Goal: Task Accomplishment & Management: Use online tool/utility

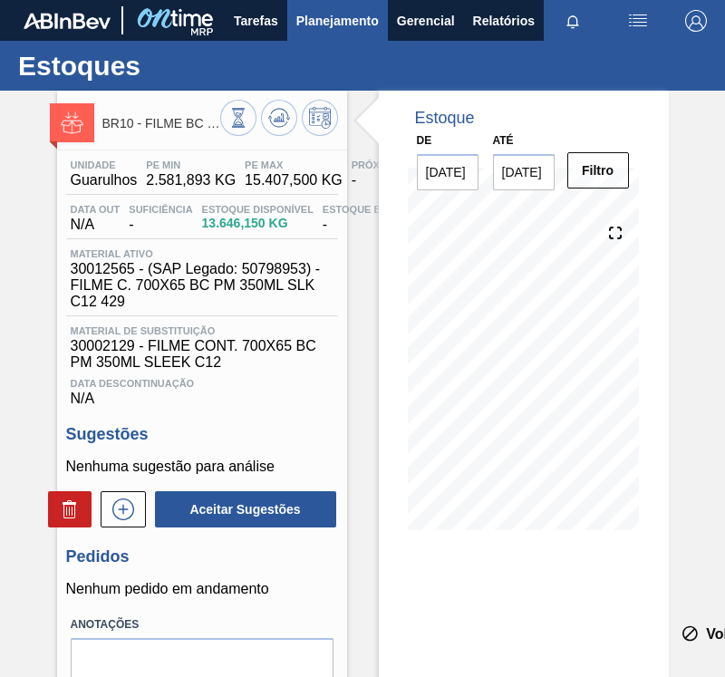
click at [322, 17] on span "Planejamento" at bounding box center [337, 21] width 82 height 22
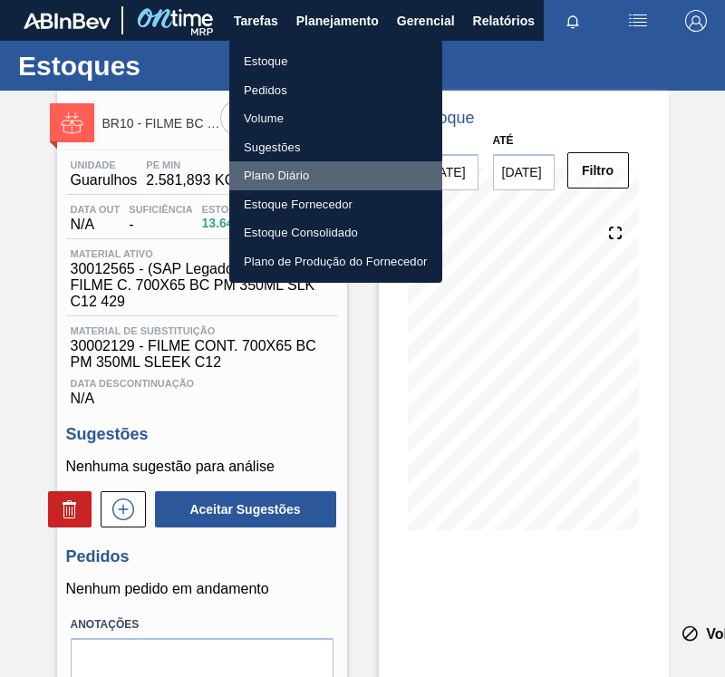
click at [287, 179] on li "Plano Diário" at bounding box center [335, 175] width 213 height 29
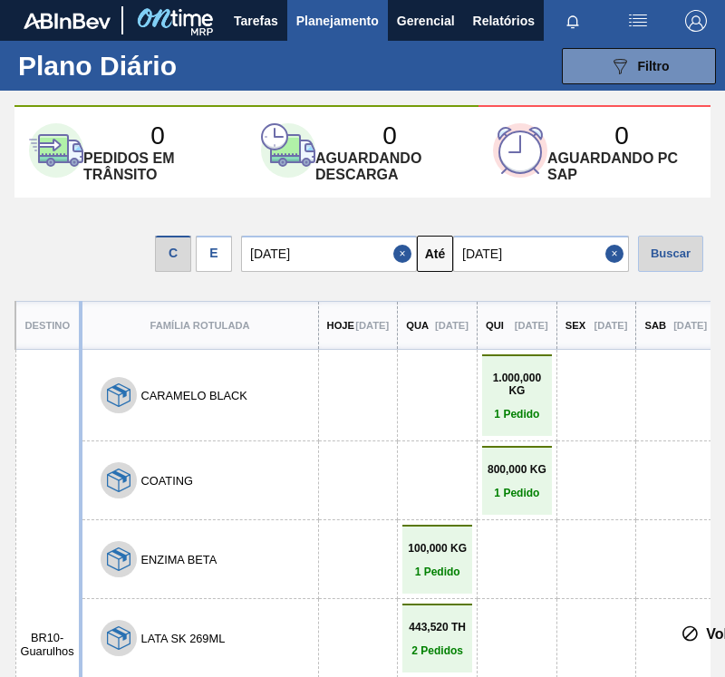
click at [211, 253] on div "E" at bounding box center [214, 254] width 36 height 36
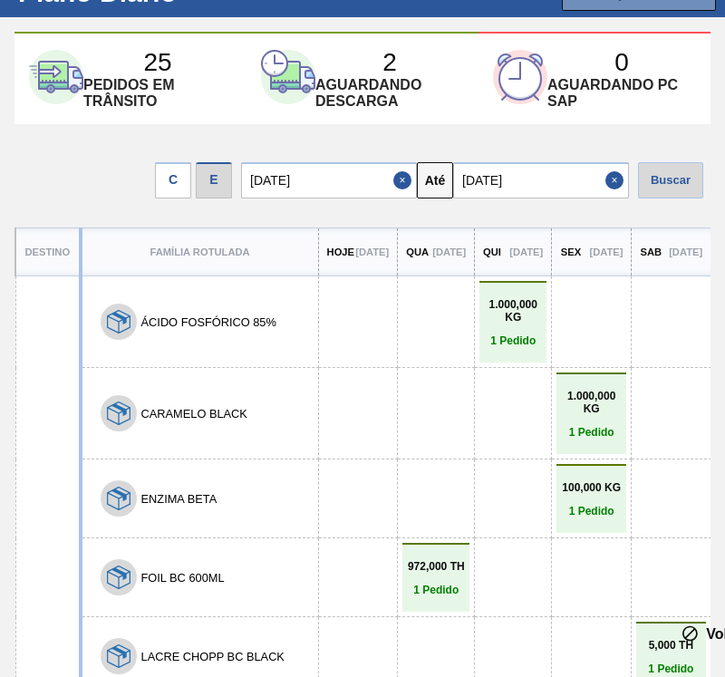
scroll to position [79, 0]
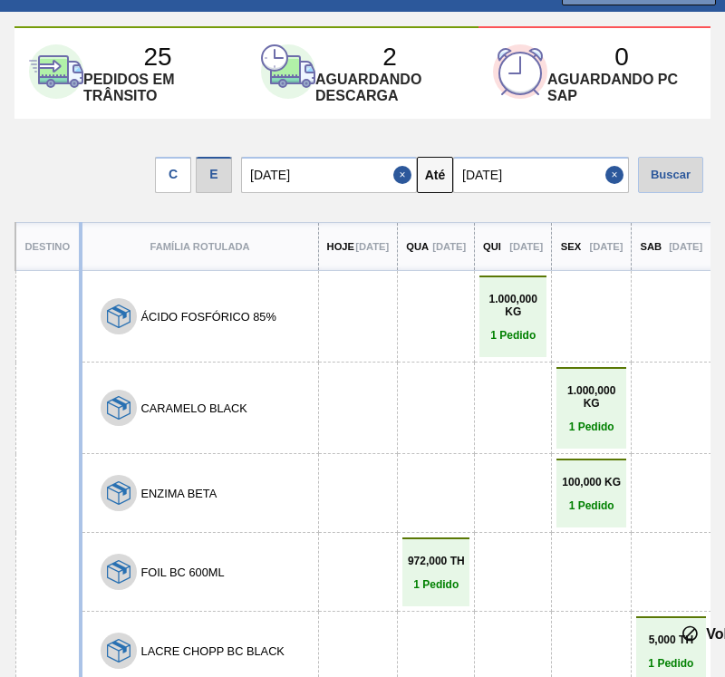
drag, startPoint x: 285, startPoint y: 170, endPoint x: 290, endPoint y: 215, distance: 44.7
drag, startPoint x: 401, startPoint y: 397, endPoint x: 401, endPoint y: 439, distance: 41.7
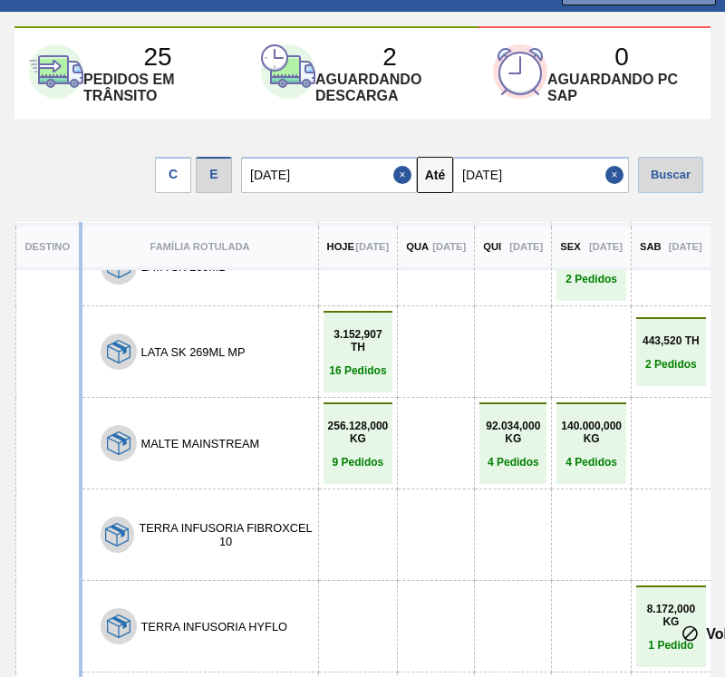
scroll to position [582, 0]
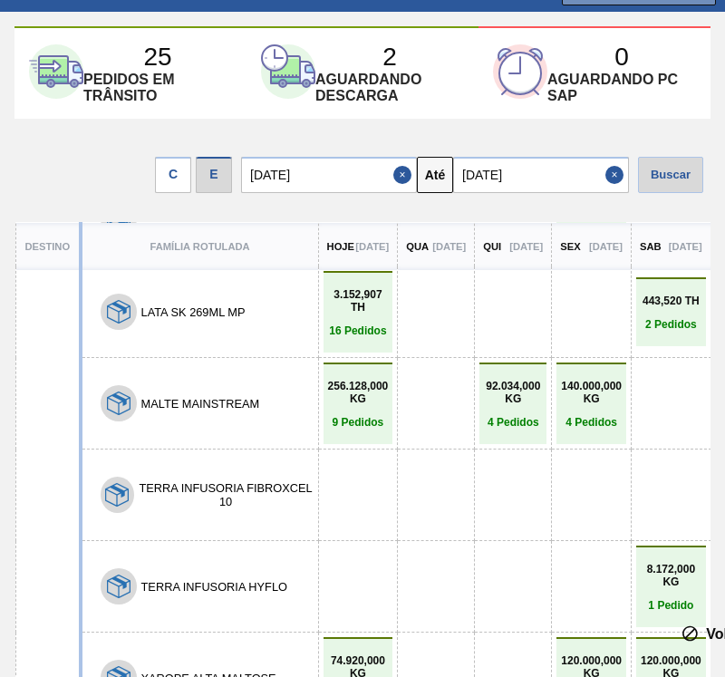
drag, startPoint x: 283, startPoint y: 401, endPoint x: 295, endPoint y: 457, distance: 57.6
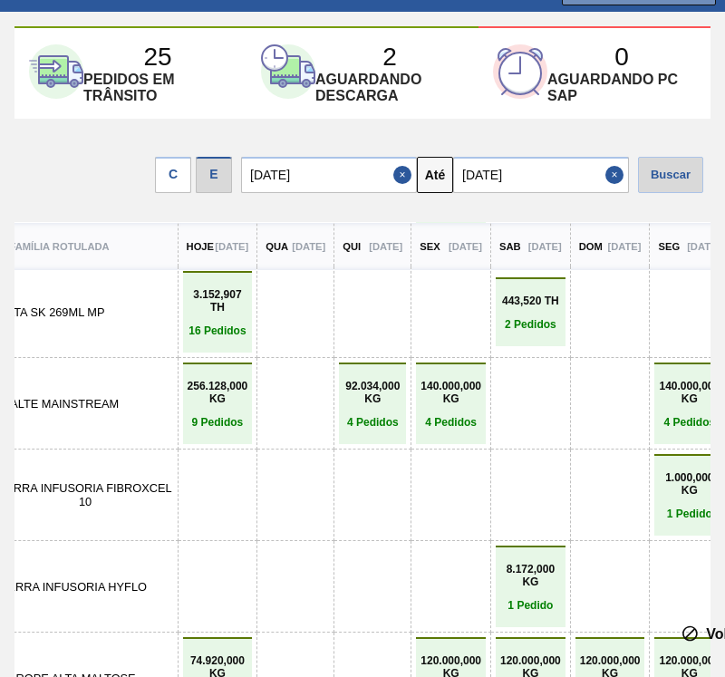
scroll to position [582, 177]
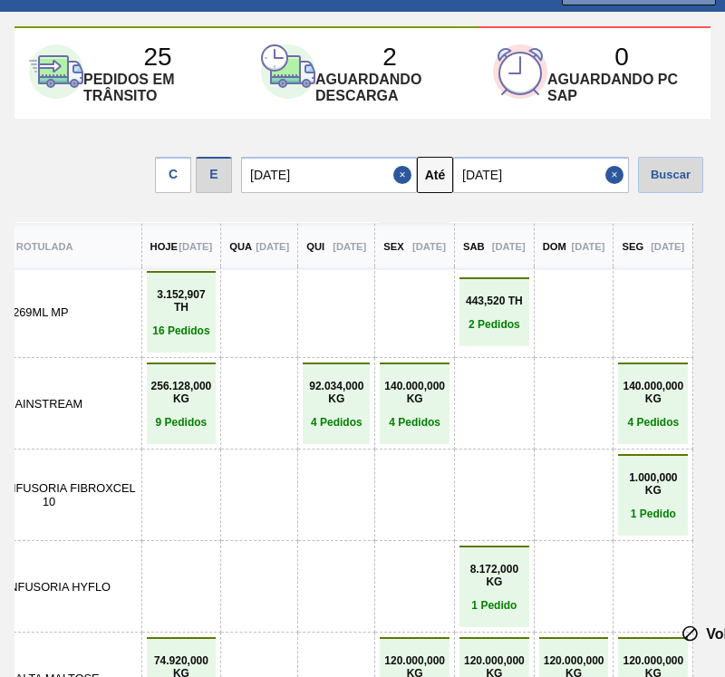
drag, startPoint x: 303, startPoint y: 488, endPoint x: 357, endPoint y: 497, distance: 55.1
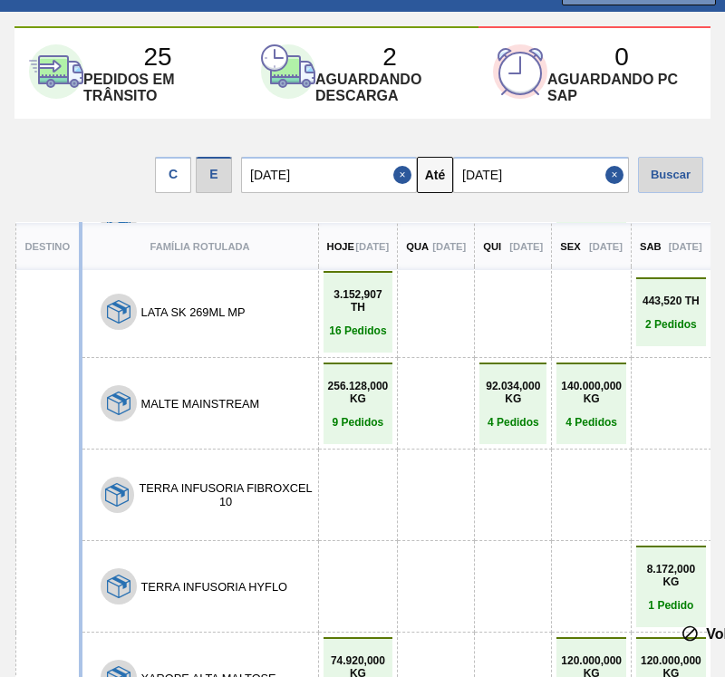
click at [521, 177] on input "[DATE]" at bounding box center [541, 175] width 176 height 36
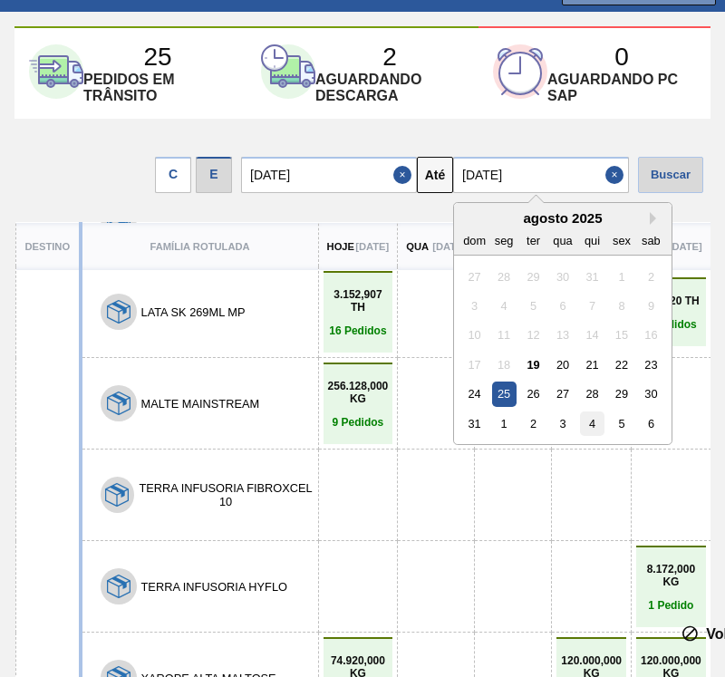
click at [602, 422] on div "4" at bounding box center [592, 423] width 24 height 24
type input "[DATE]"
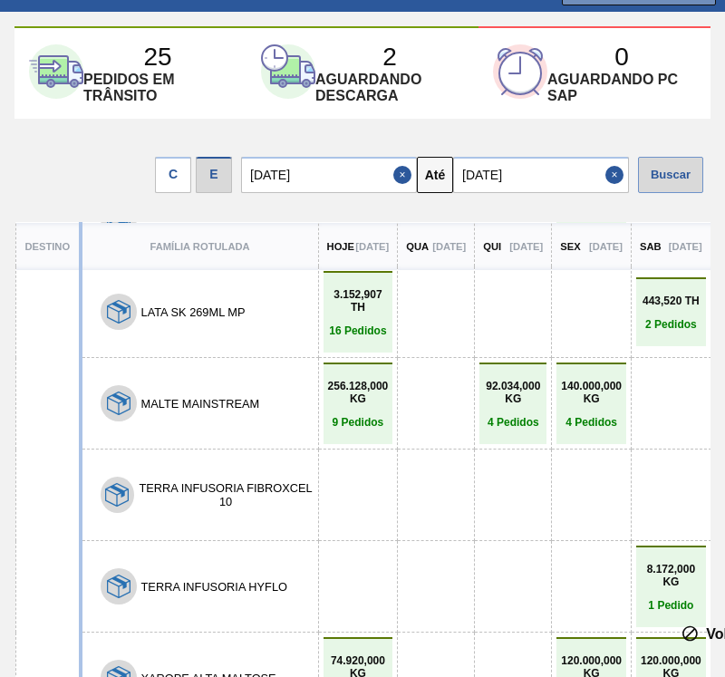
click at [660, 177] on div "Buscar" at bounding box center [670, 175] width 65 height 36
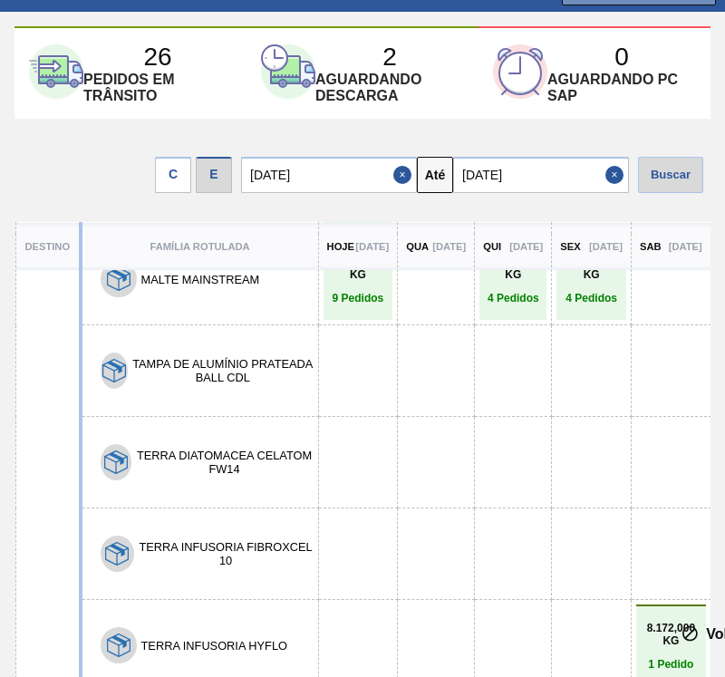
scroll to position [1068, 0]
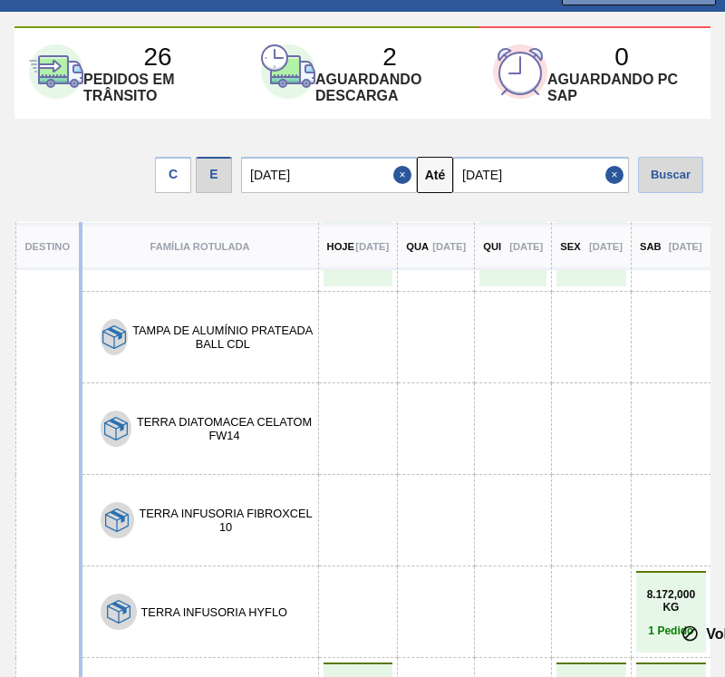
drag, startPoint x: 441, startPoint y: 363, endPoint x: 410, endPoint y: 522, distance: 162.6
drag, startPoint x: 396, startPoint y: 450, endPoint x: 396, endPoint y: 370, distance: 80.7
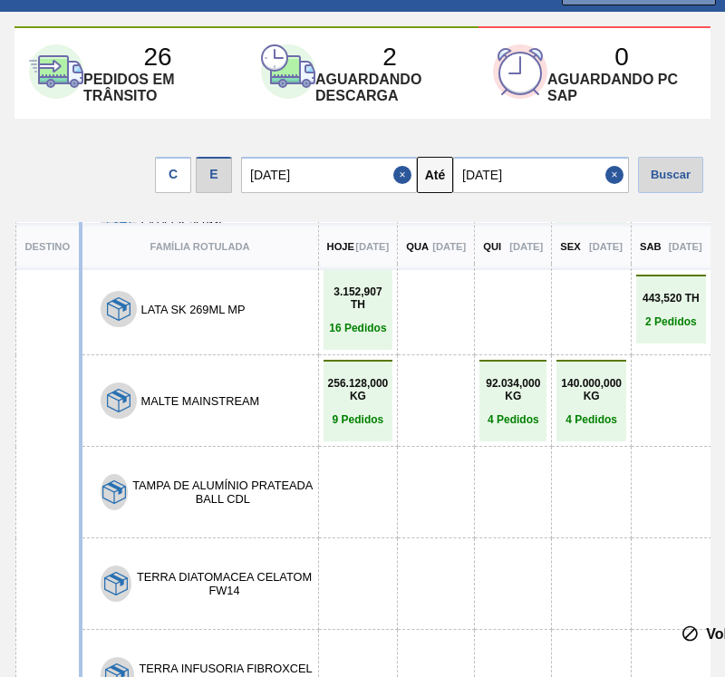
drag, startPoint x: 411, startPoint y: 418, endPoint x: 406, endPoint y: 363, distance: 54.6
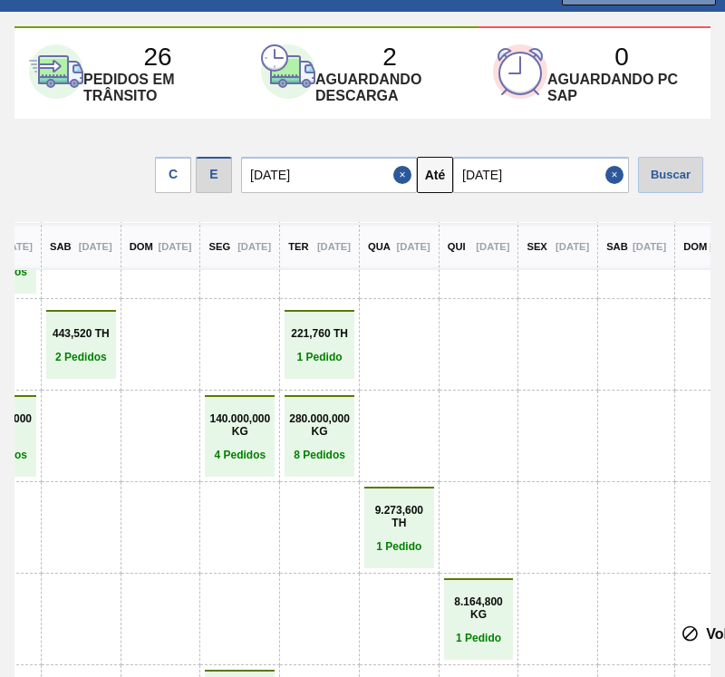
drag, startPoint x: 431, startPoint y: 423, endPoint x: 552, endPoint y: 440, distance: 121.8
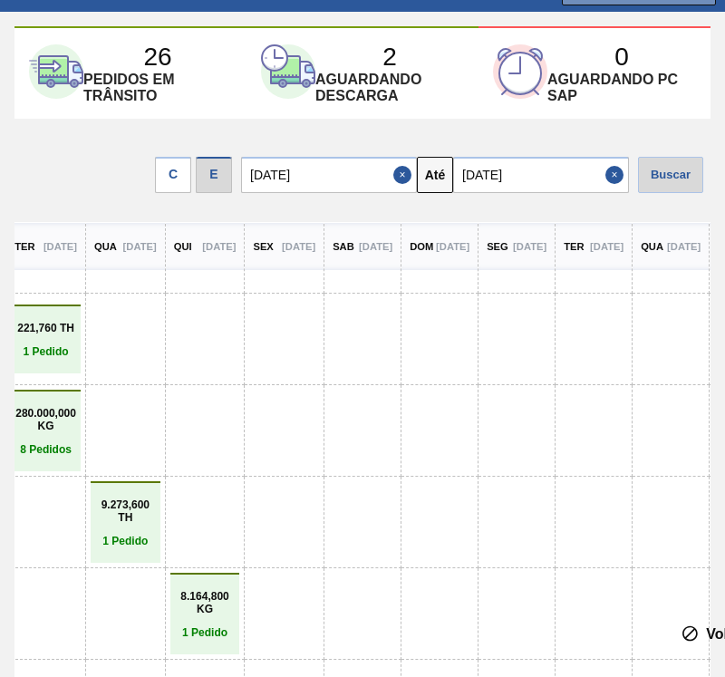
drag, startPoint x: 240, startPoint y: 401, endPoint x: 38, endPoint y: 430, distance: 204.3
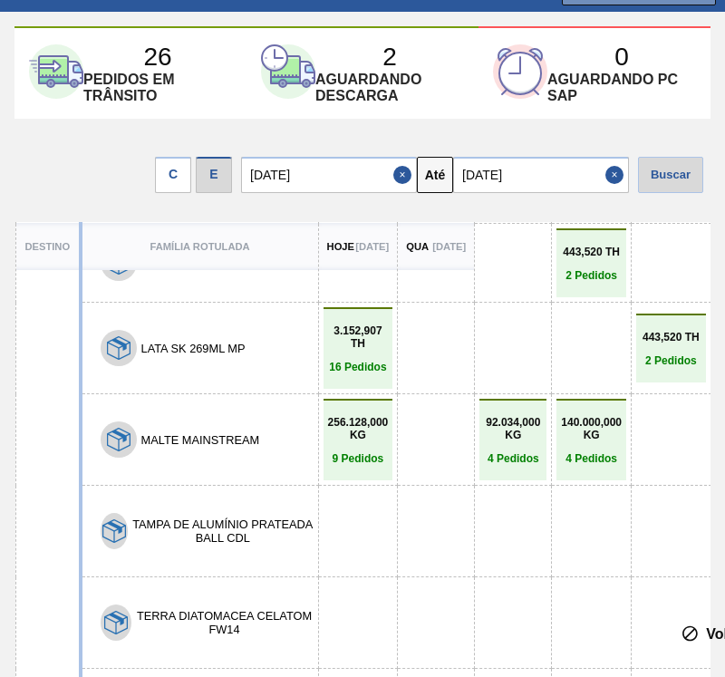
drag, startPoint x: 537, startPoint y: 506, endPoint x: 134, endPoint y: 482, distance: 403.1
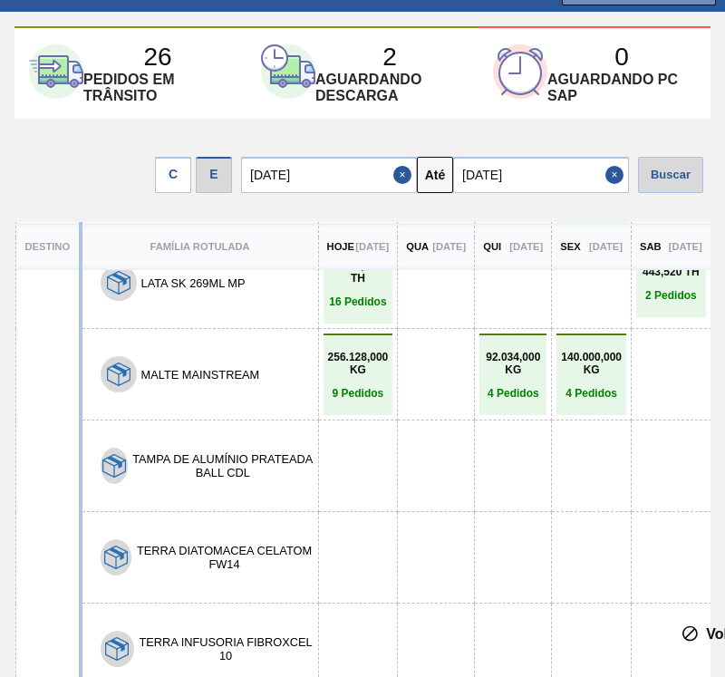
scroll to position [1068, 0]
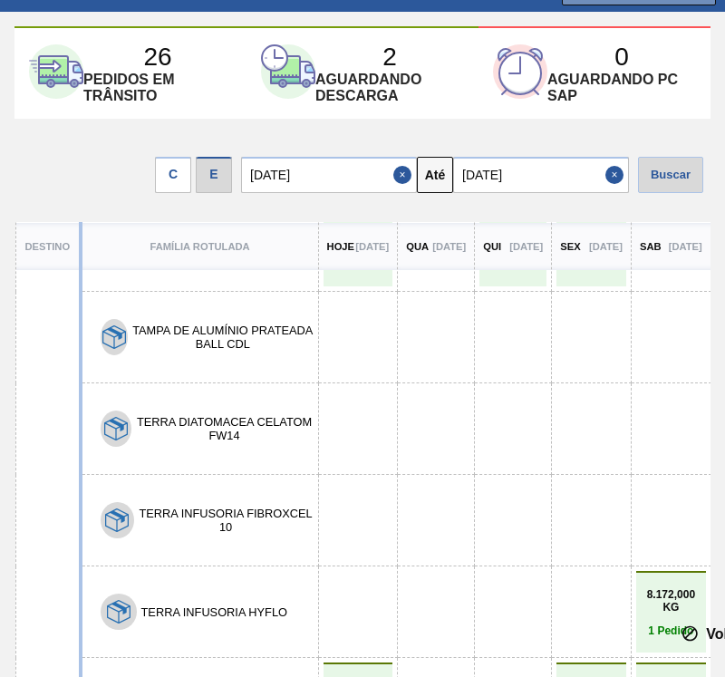
drag, startPoint x: 362, startPoint y: 473, endPoint x: 334, endPoint y: 582, distance: 112.3
